Goal: Find specific page/section: Find specific page/section

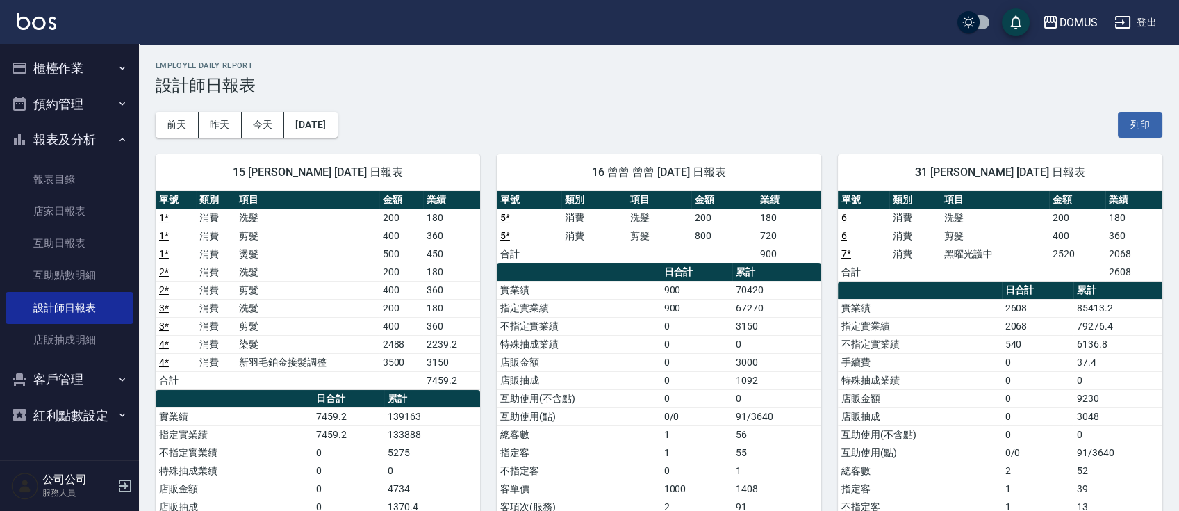
click at [86, 72] on button "櫃檯作業" at bounding box center [70, 68] width 128 height 36
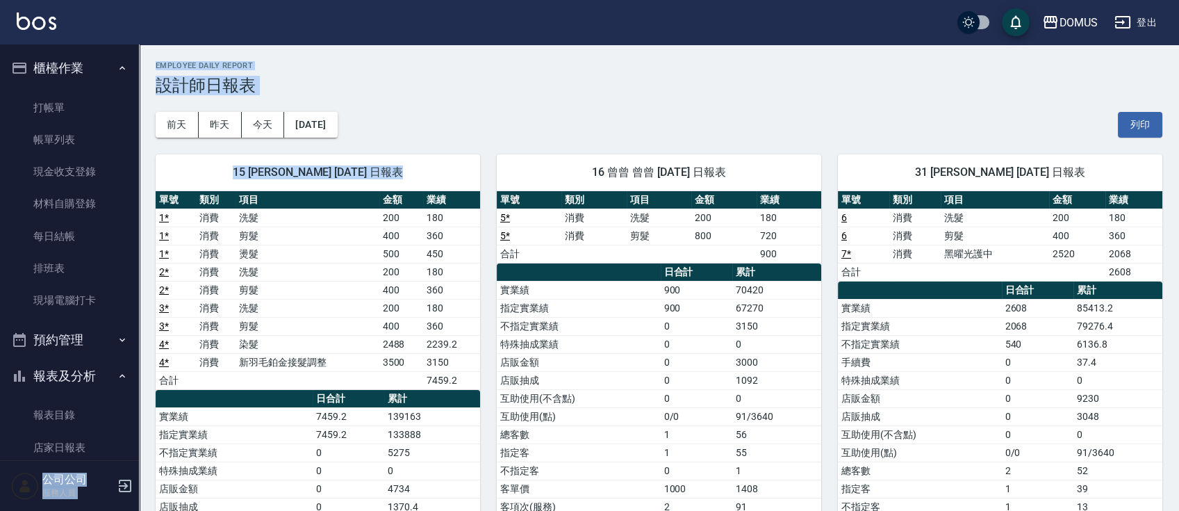
drag, startPoint x: 131, startPoint y: 231, endPoint x: 140, endPoint y: 295, distance: 64.5
click at [105, 449] on link "店家日報表" at bounding box center [70, 447] width 128 height 32
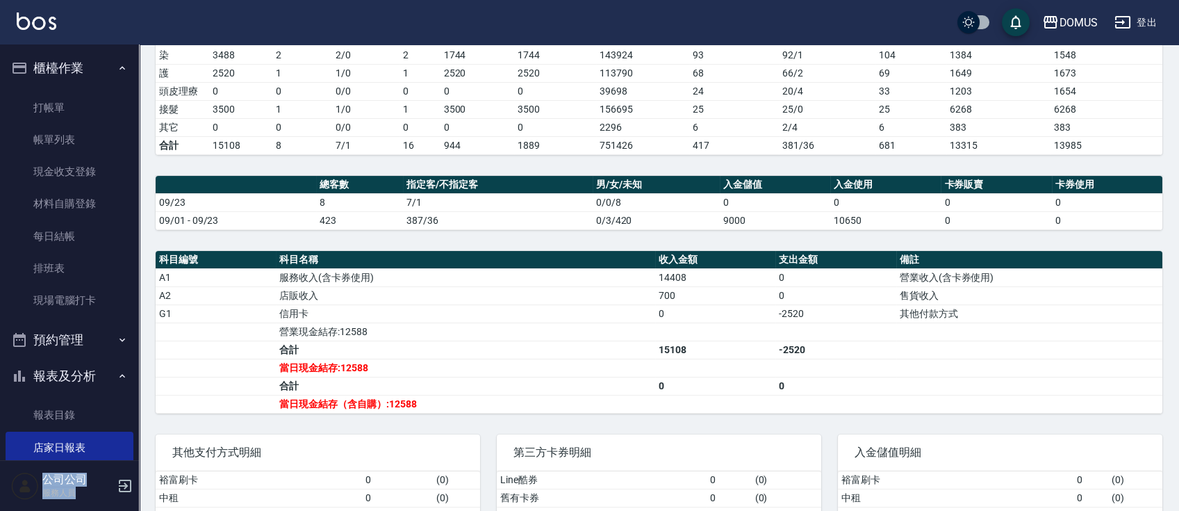
scroll to position [298, 0]
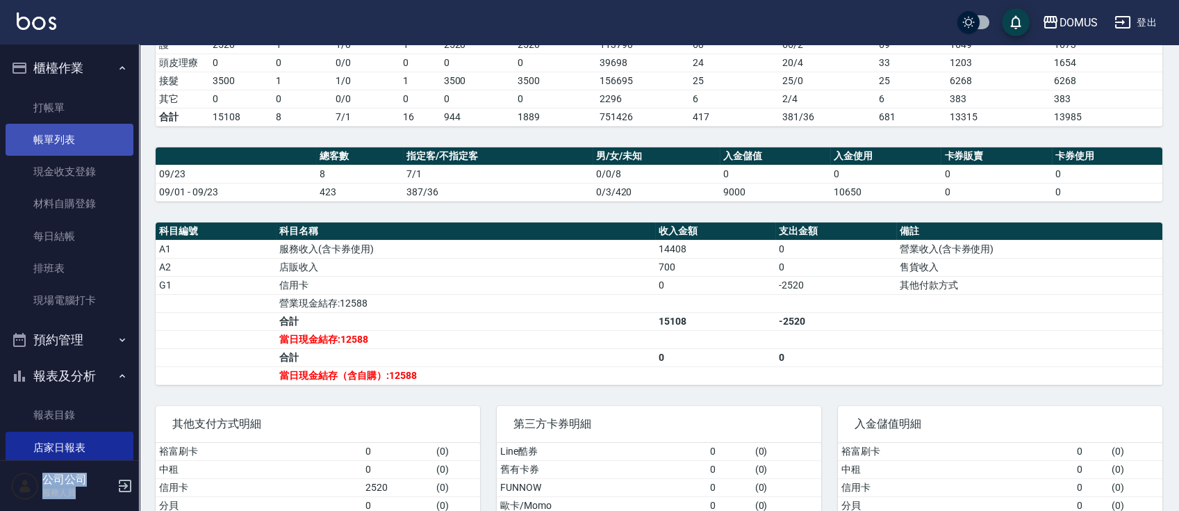
click at [72, 147] on link "帳單列表" at bounding box center [70, 140] width 128 height 32
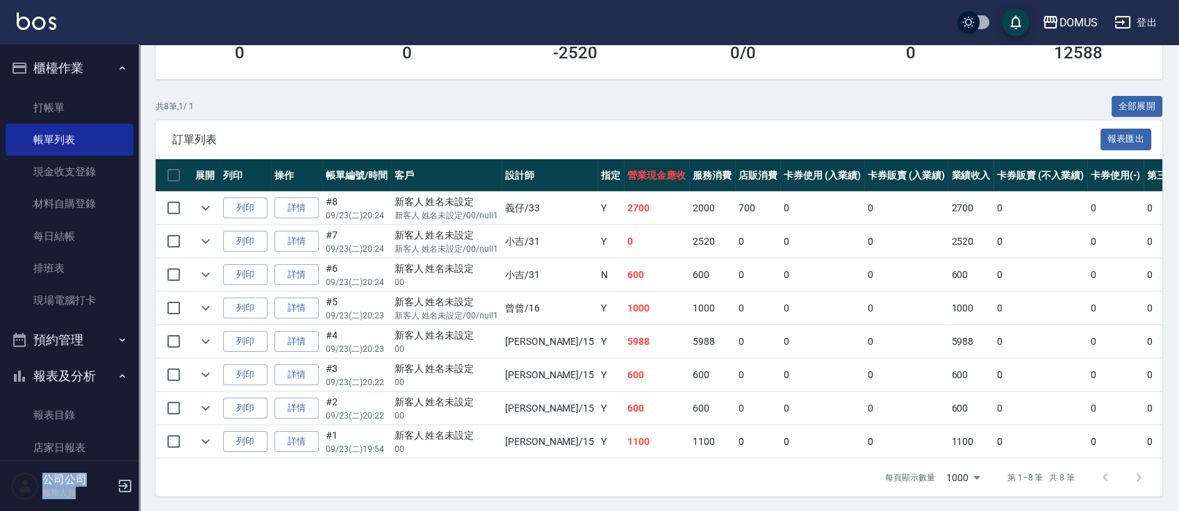
scroll to position [241, 0]
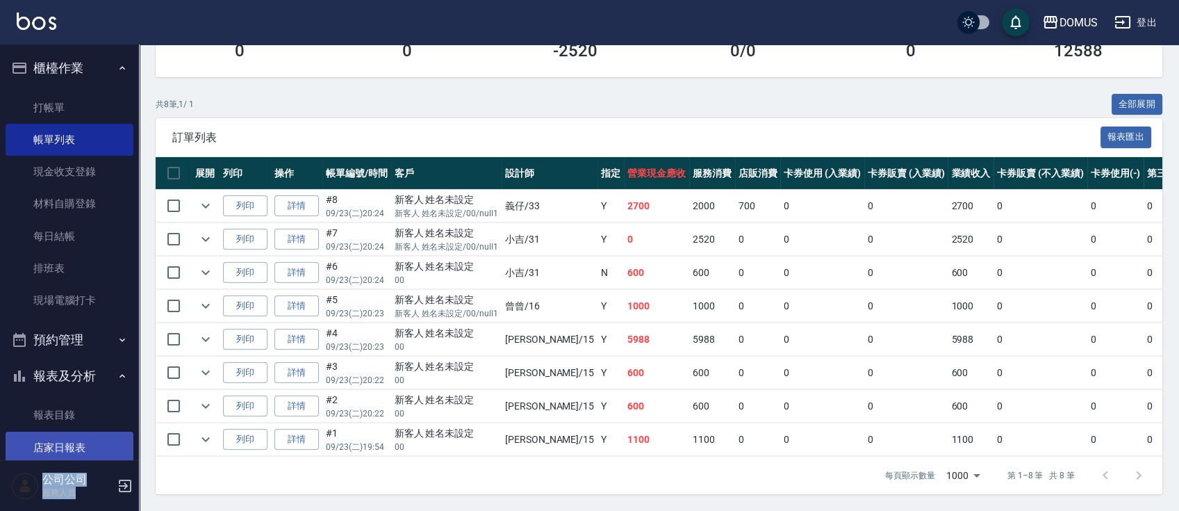
click at [61, 436] on link "店家日報表" at bounding box center [70, 447] width 128 height 32
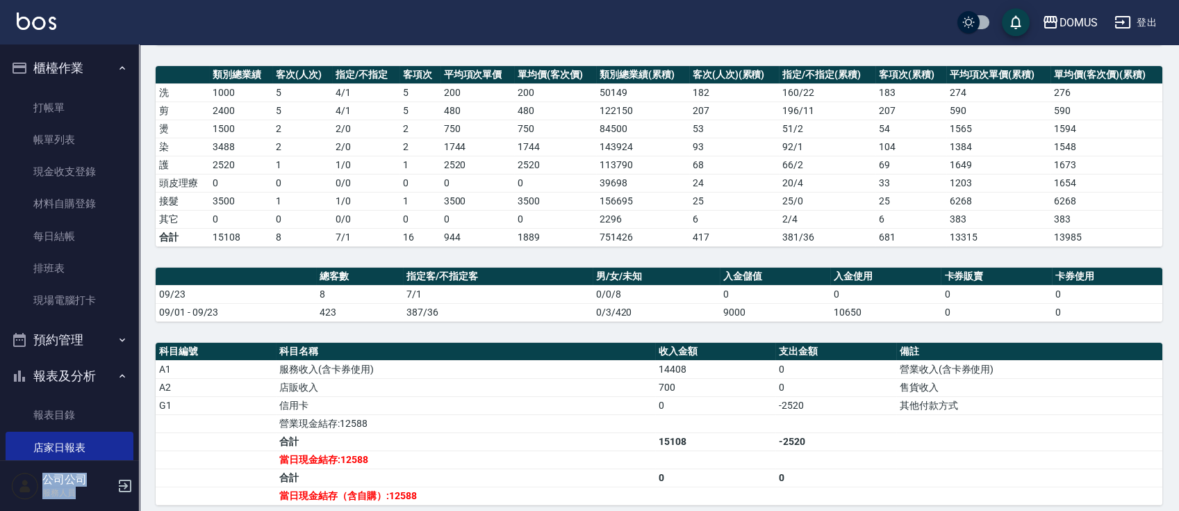
scroll to position [207, 0]
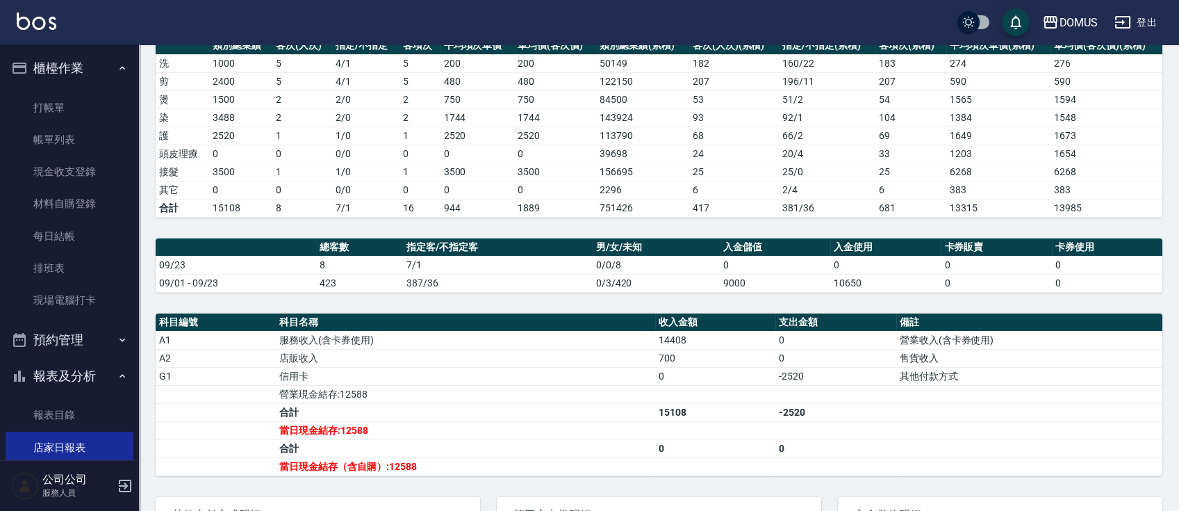
drag, startPoint x: 139, startPoint y: 113, endPoint x: 130, endPoint y: 204, distance: 92.2
click at [132, 204] on div "櫃檯作業 打帳單 帳單列表 現金收支登錄 材料自購登錄 每日結帳 排班表 現場電腦打卡 預約管理 預約管理 單日預約紀錄 單週預約紀錄 報表及分析 報表目錄 …" at bounding box center [70, 277] width 140 height 466
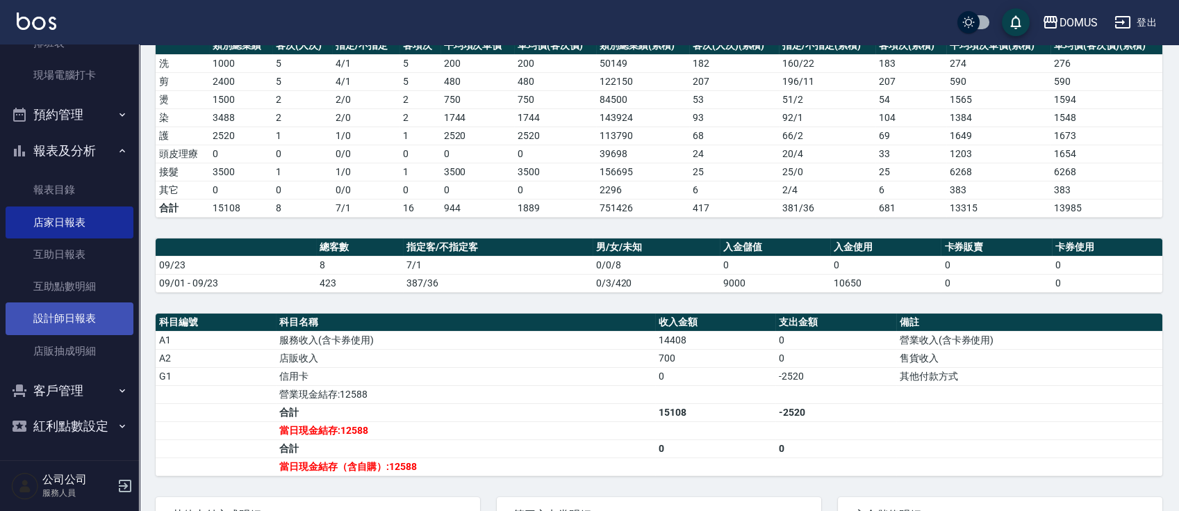
click at [79, 312] on link "設計師日報表" at bounding box center [70, 318] width 128 height 32
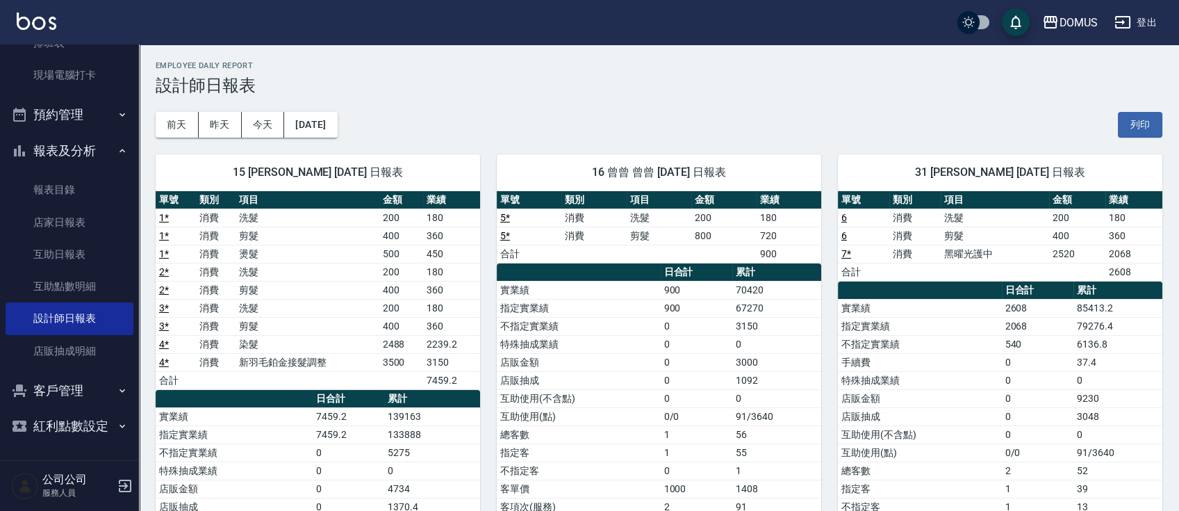
click at [404, 254] on td "500" at bounding box center [401, 254] width 44 height 18
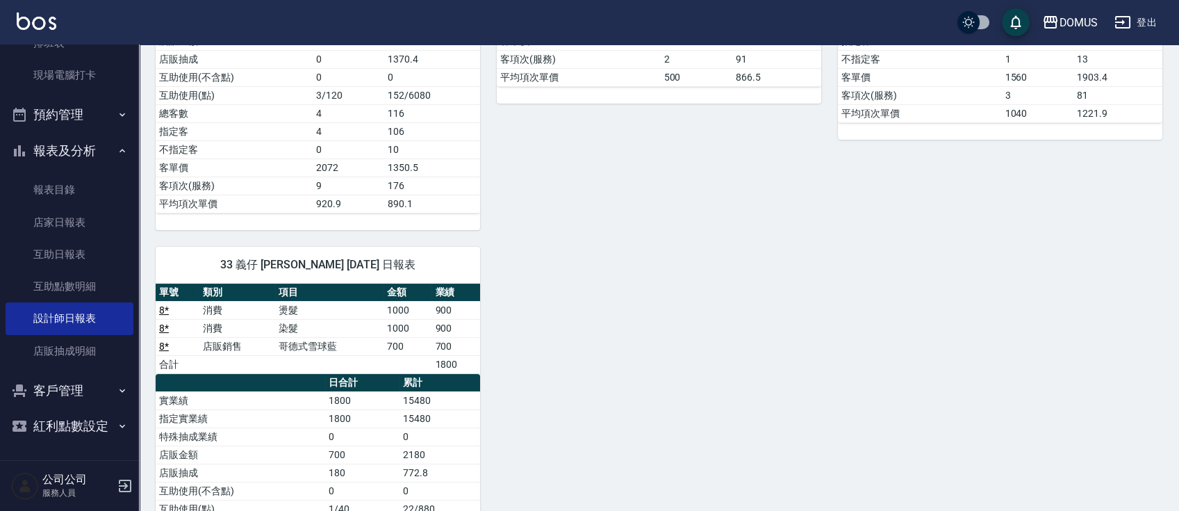
scroll to position [593, 0]
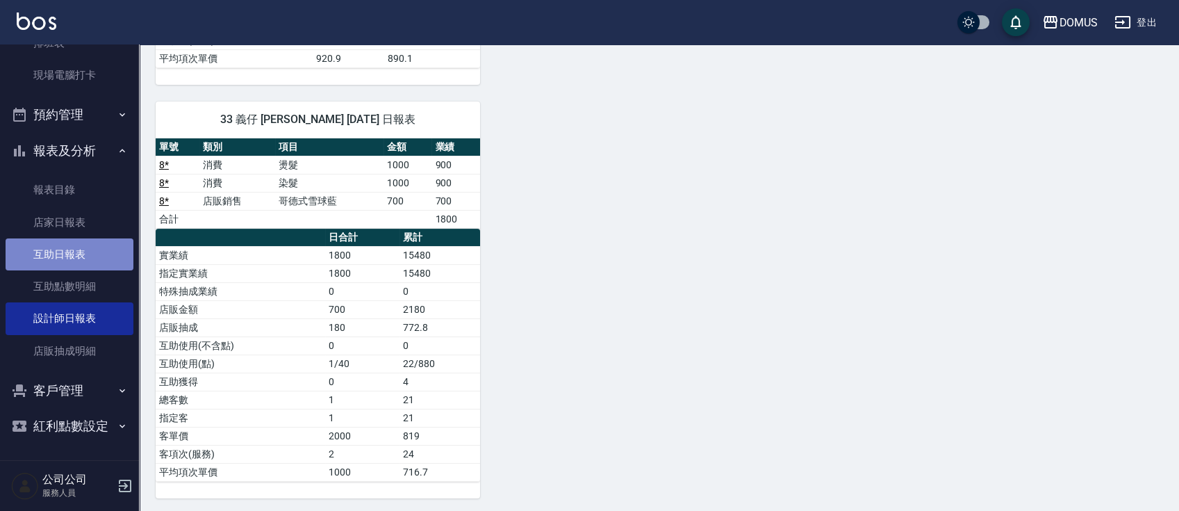
click at [90, 254] on link "互助日報表" at bounding box center [70, 254] width 128 height 32
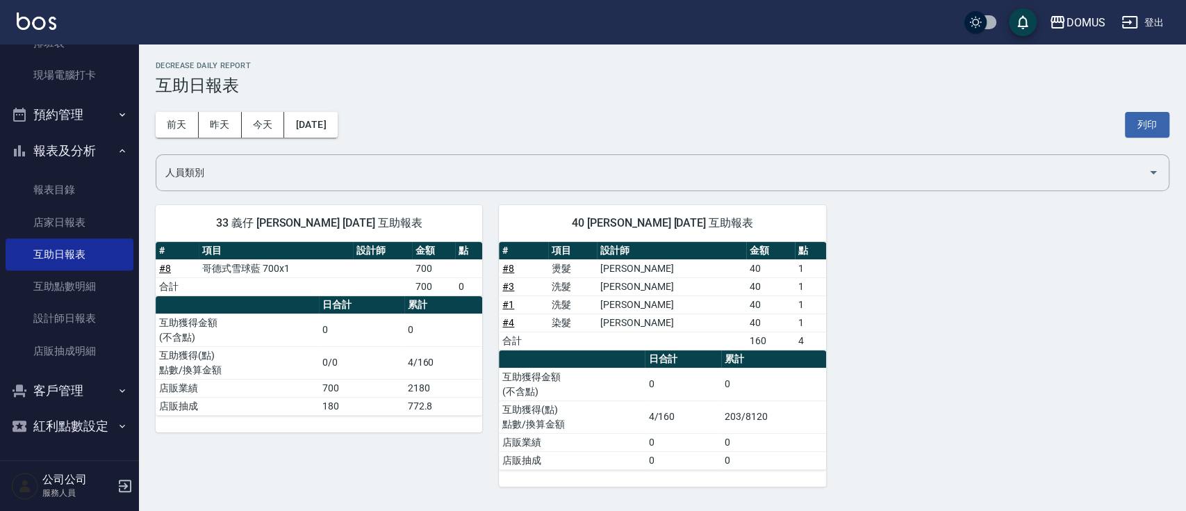
drag, startPoint x: 1185, startPoint y: 267, endPoint x: 1185, endPoint y: 340, distance: 72.9
click at [1178, 340] on div "DOMUS [DATE] 互助日報表 列印時間： [DATE][PHONE_NUMBER]:12 Decrease Daily Report 互助日報表 [D…" at bounding box center [662, 273] width 1047 height 459
click at [100, 233] on link "店家日報表" at bounding box center [70, 222] width 128 height 32
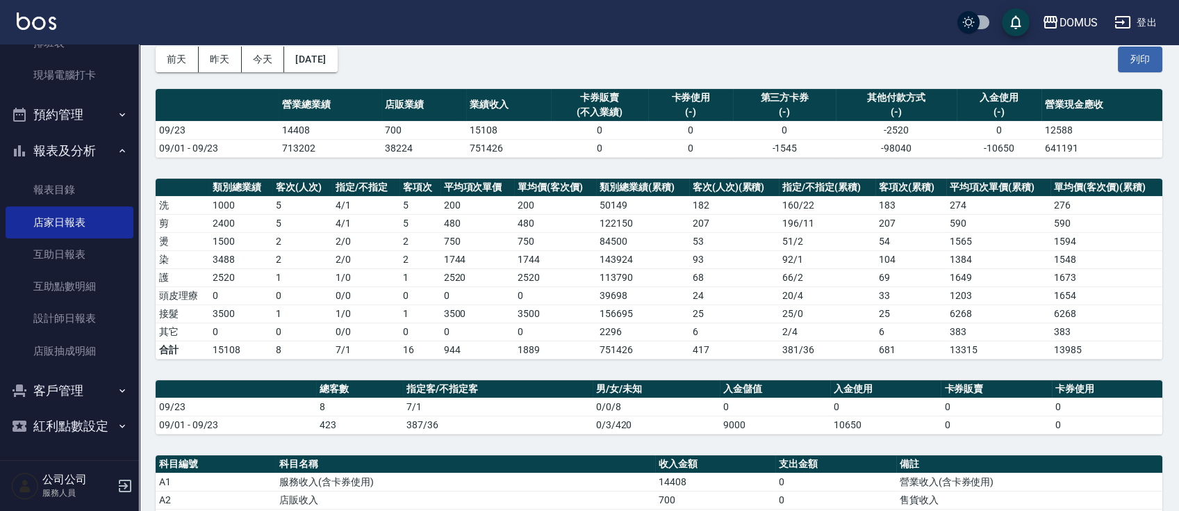
scroll to position [422, 0]
